Goal: Task Accomplishment & Management: Manage account settings

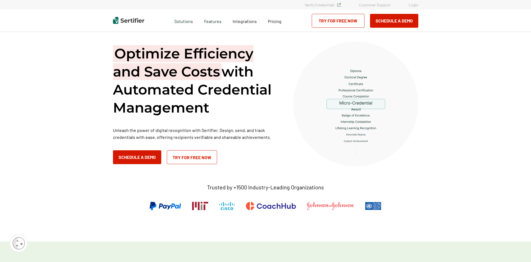
click at [413, 4] on link "Login" at bounding box center [414, 4] width 10 height 5
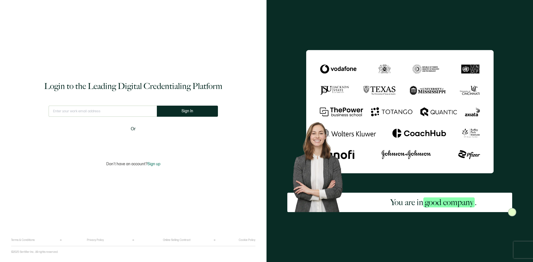
click at [131, 110] on input "text" at bounding box center [103, 111] width 108 height 11
type input "[EMAIL_ADDRESS][DOMAIN_NAME]"
click at [167, 108] on button "Sign In" at bounding box center [187, 111] width 61 height 11
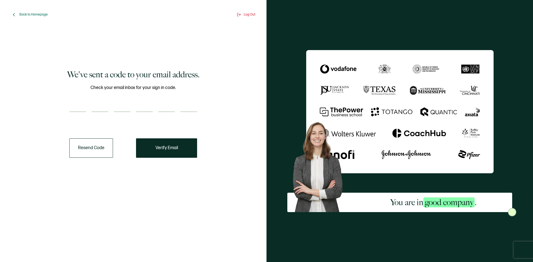
click at [74, 109] on input "number" at bounding box center [77, 106] width 17 height 11
type input "1"
type input "0"
type input "4"
type input "7"
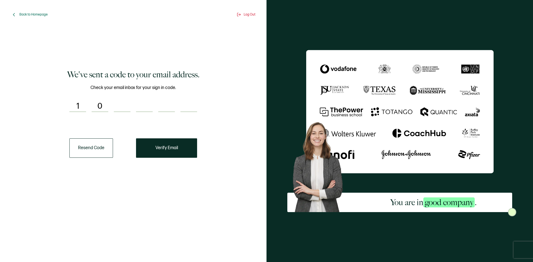
type input "7"
type input "2"
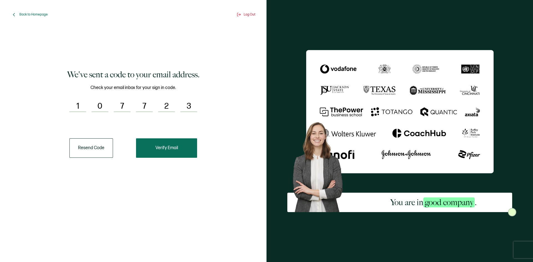
type input "3"
click at [151, 153] on button "Verify Email" at bounding box center [166, 147] width 61 height 19
